Goal: Task Accomplishment & Management: Use online tool/utility

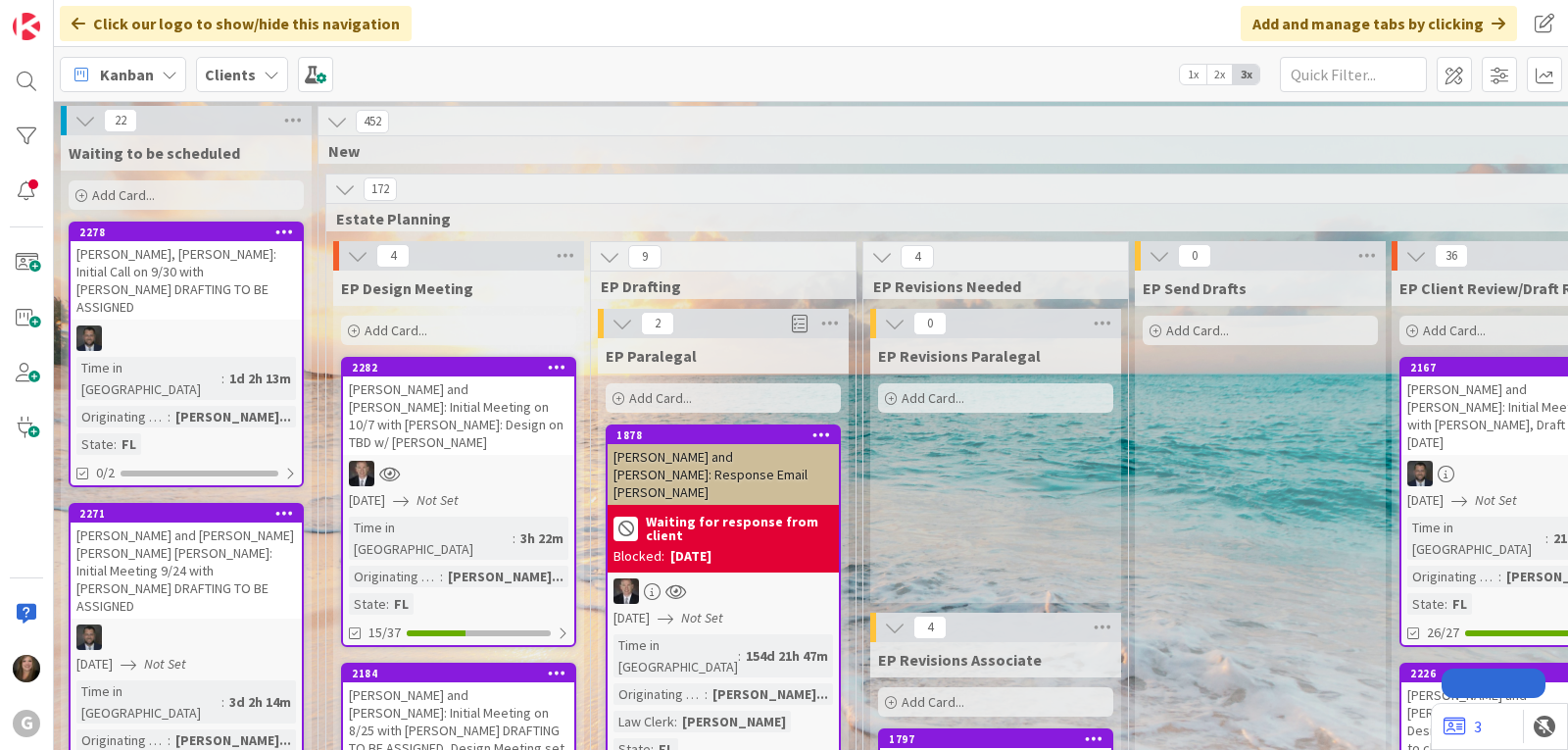
click at [170, 67] on icon at bounding box center [170, 75] width 16 height 16
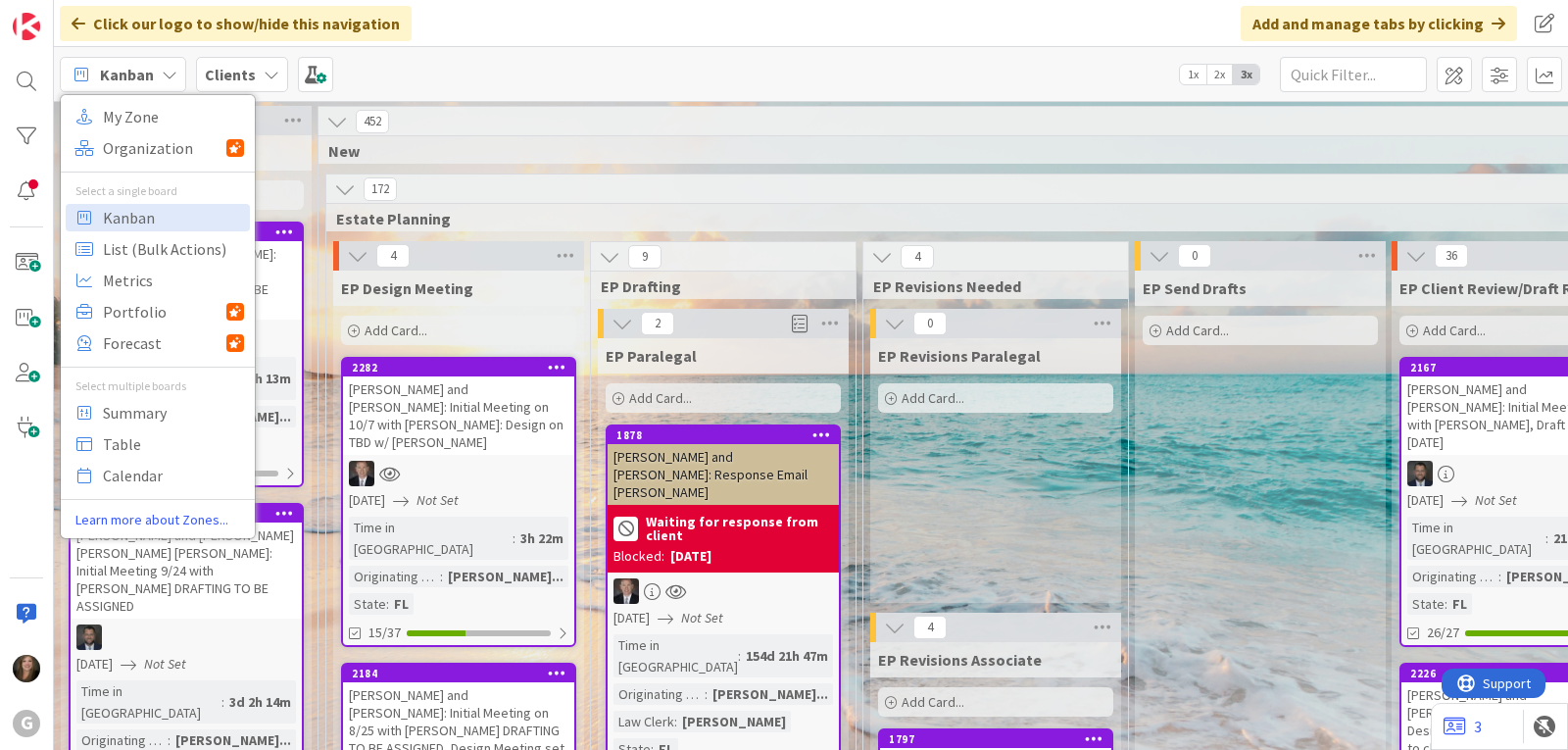
click at [411, 68] on div "Kanban My Zone Organization Select a single board Kanban List (Bulk Actions) Me…" at bounding box center [811, 74] width 1515 height 54
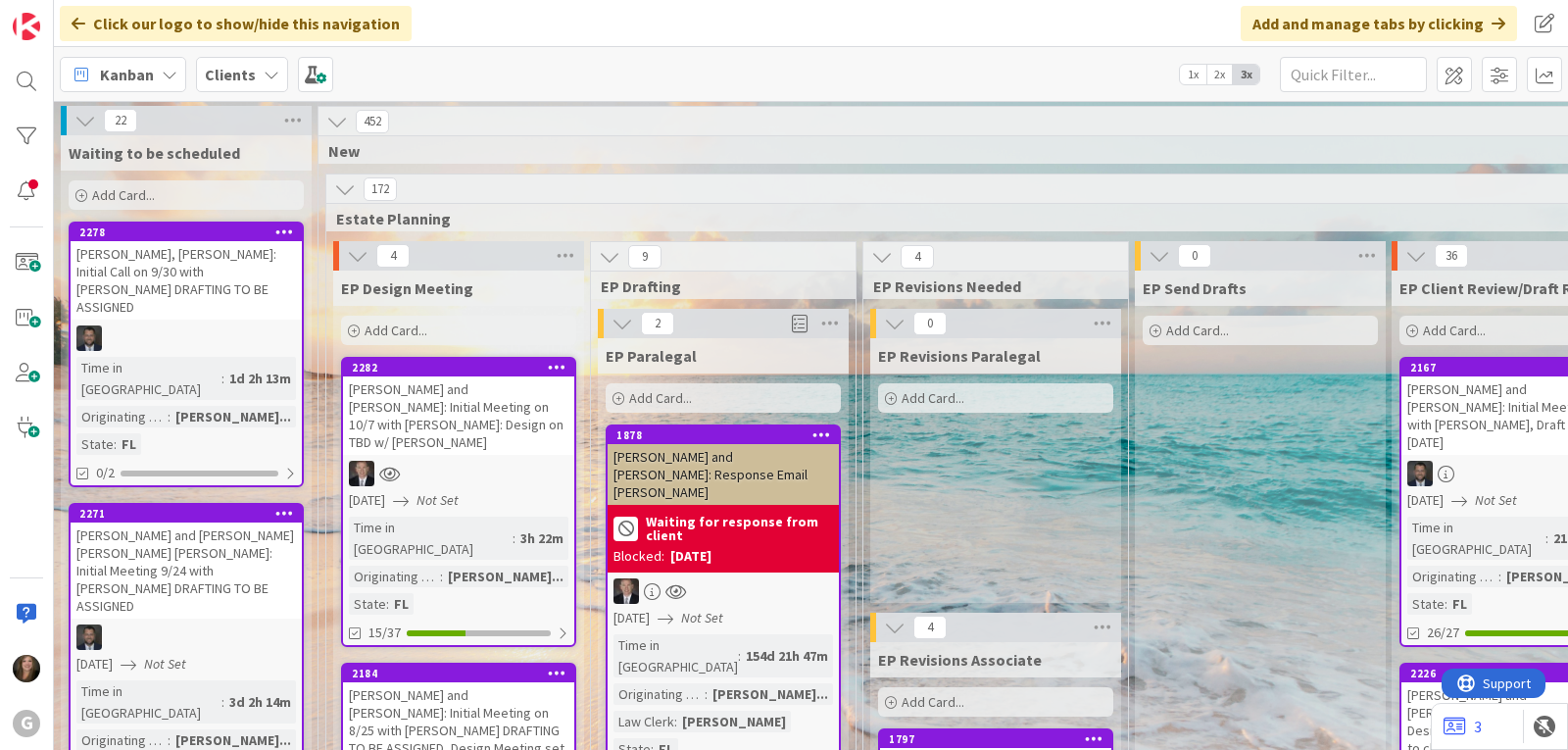
click at [264, 72] on icon at bounding box center [272, 75] width 16 height 16
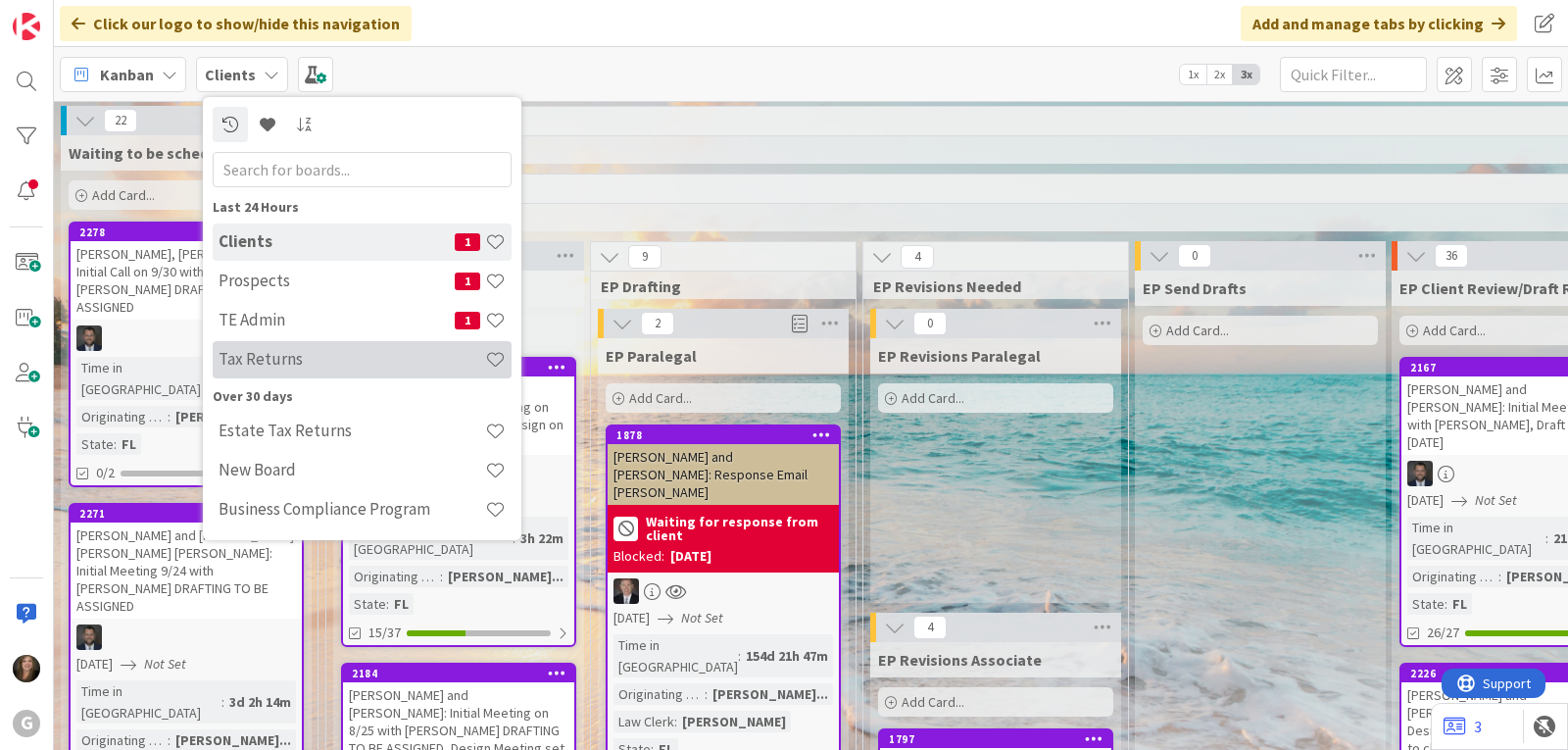
click at [294, 355] on h4 "Tax Returns" at bounding box center [352, 359] width 267 height 20
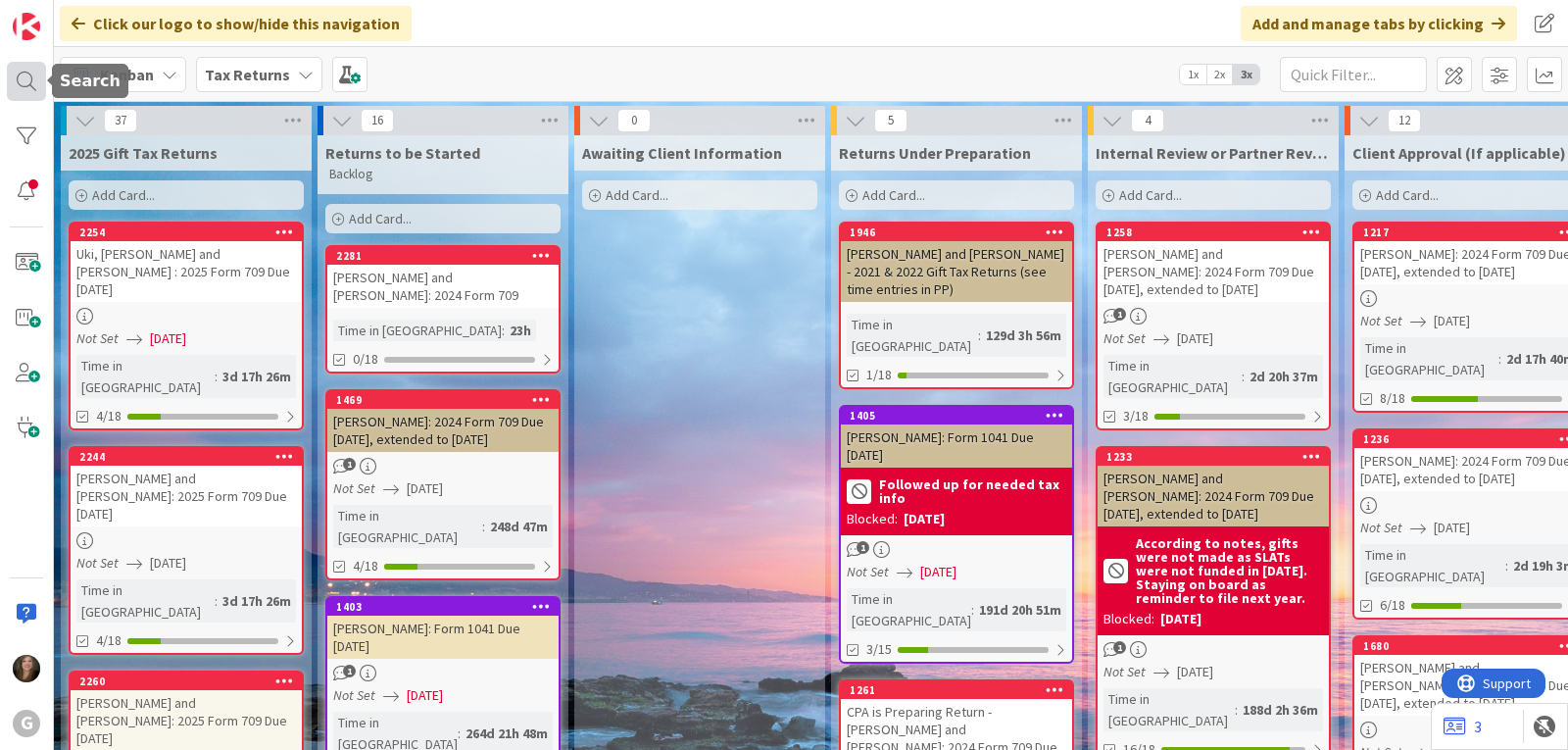
click at [23, 79] on div at bounding box center [27, 82] width 39 height 39
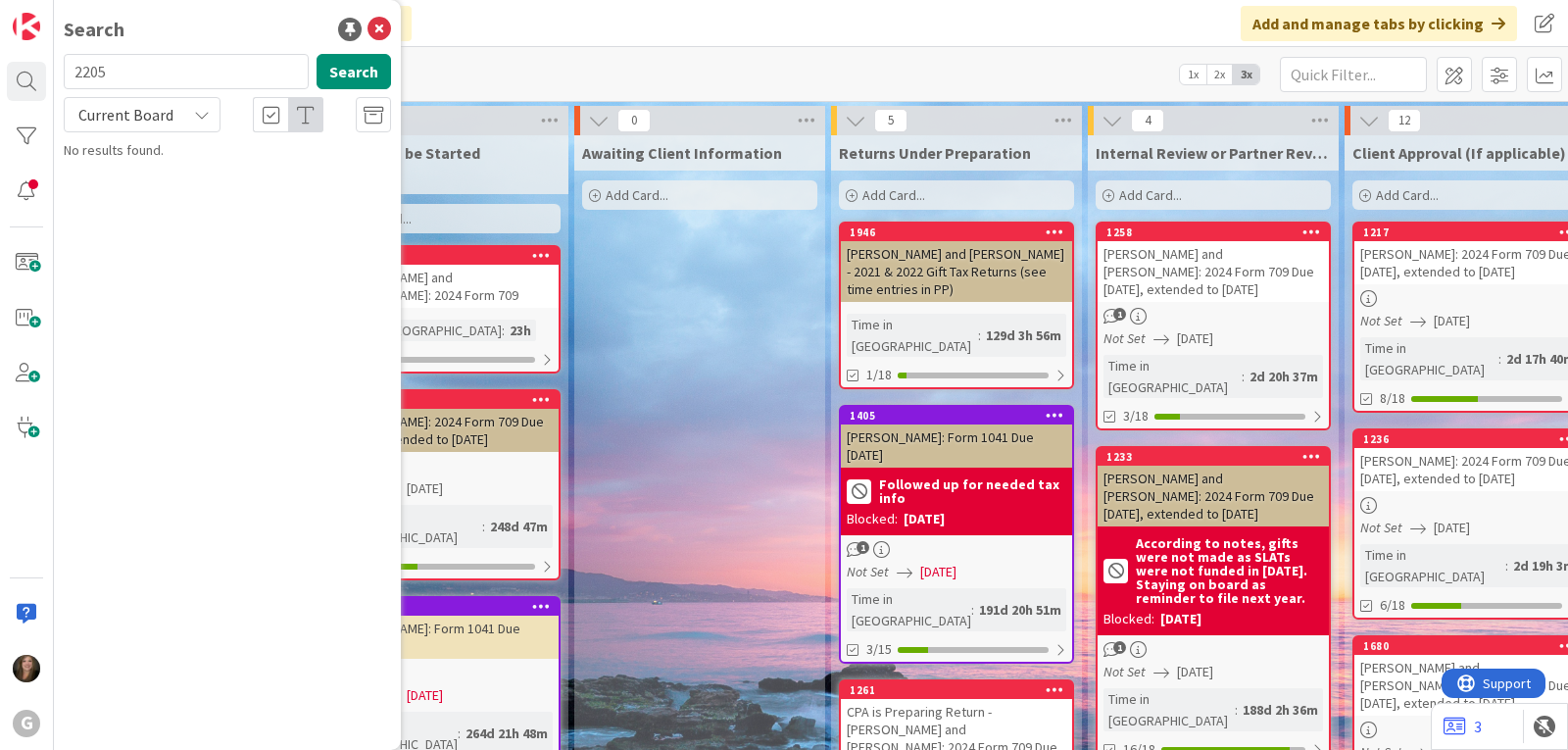
drag, startPoint x: 140, startPoint y: 74, endPoint x: 63, endPoint y: 68, distance: 77.2
click at [63, 68] on div "2205 Search" at bounding box center [228, 76] width 351 height 43
type input "[PERSON_NAME]"
click at [378, 30] on icon at bounding box center [379, 30] width 24 height 24
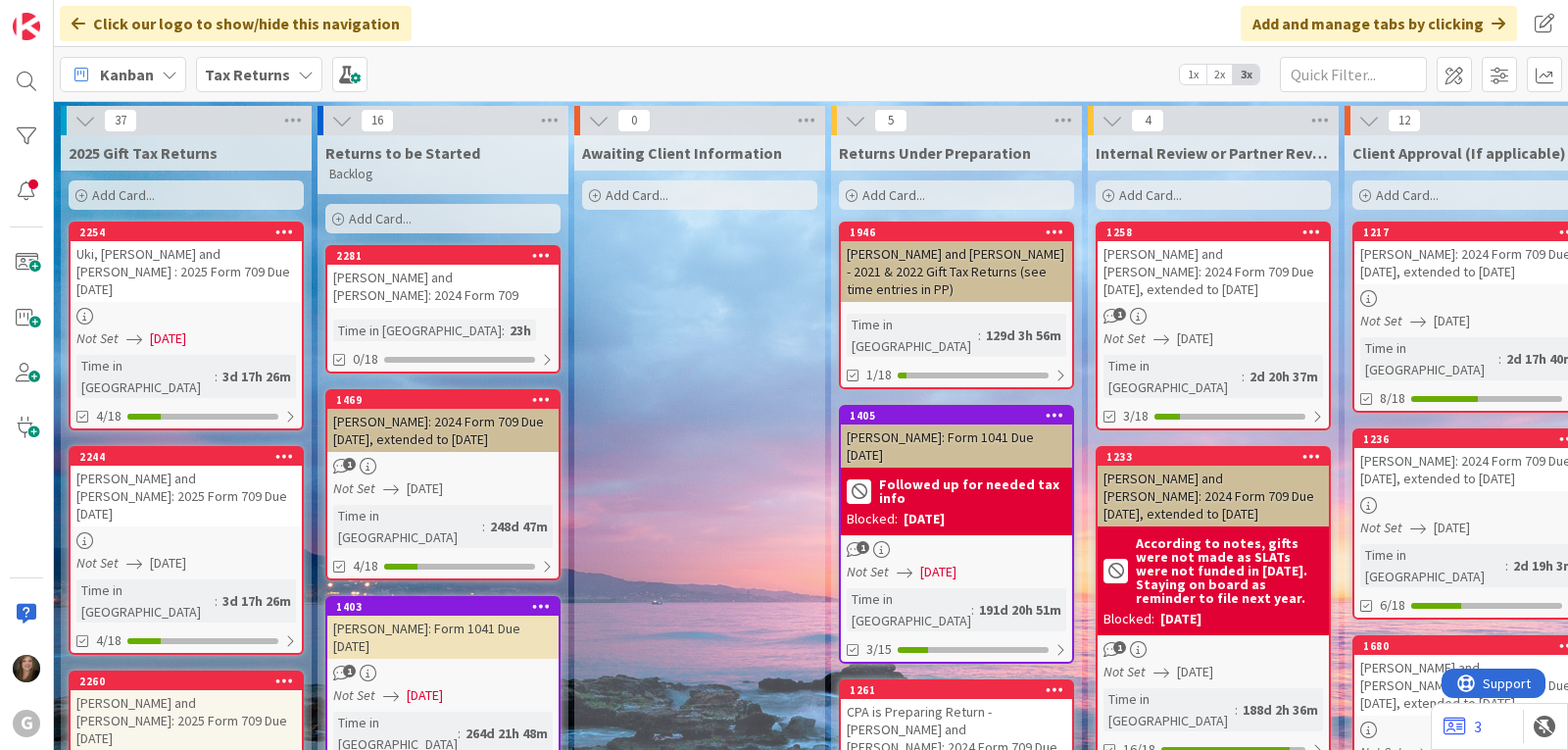
click at [448, 58] on div "Kanban My Zone Organization Select a single board Kanban List (Bulk Actions) Me…" at bounding box center [811, 74] width 1515 height 54
